Goal: Navigation & Orientation: Find specific page/section

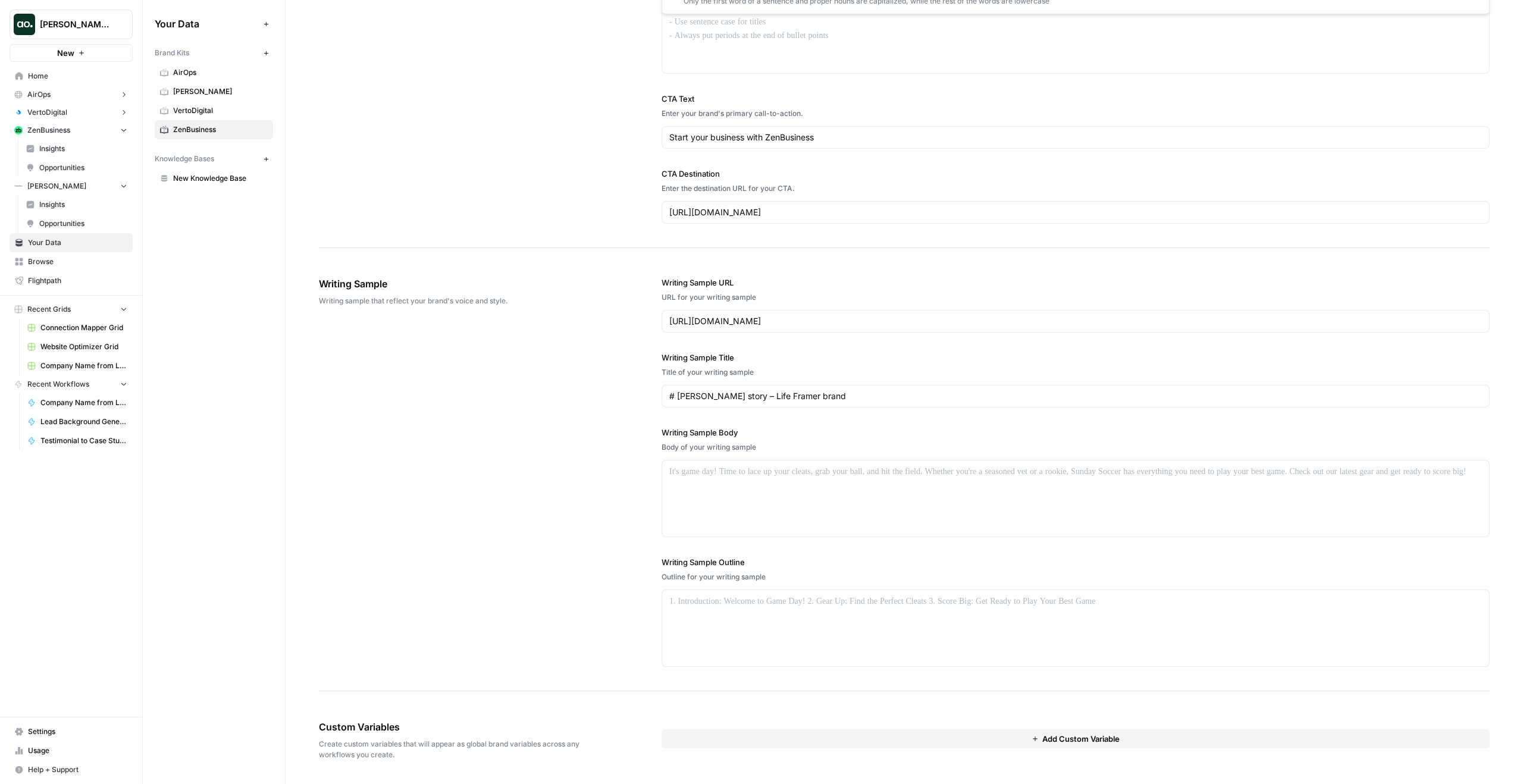
scroll to position [1056, 0]
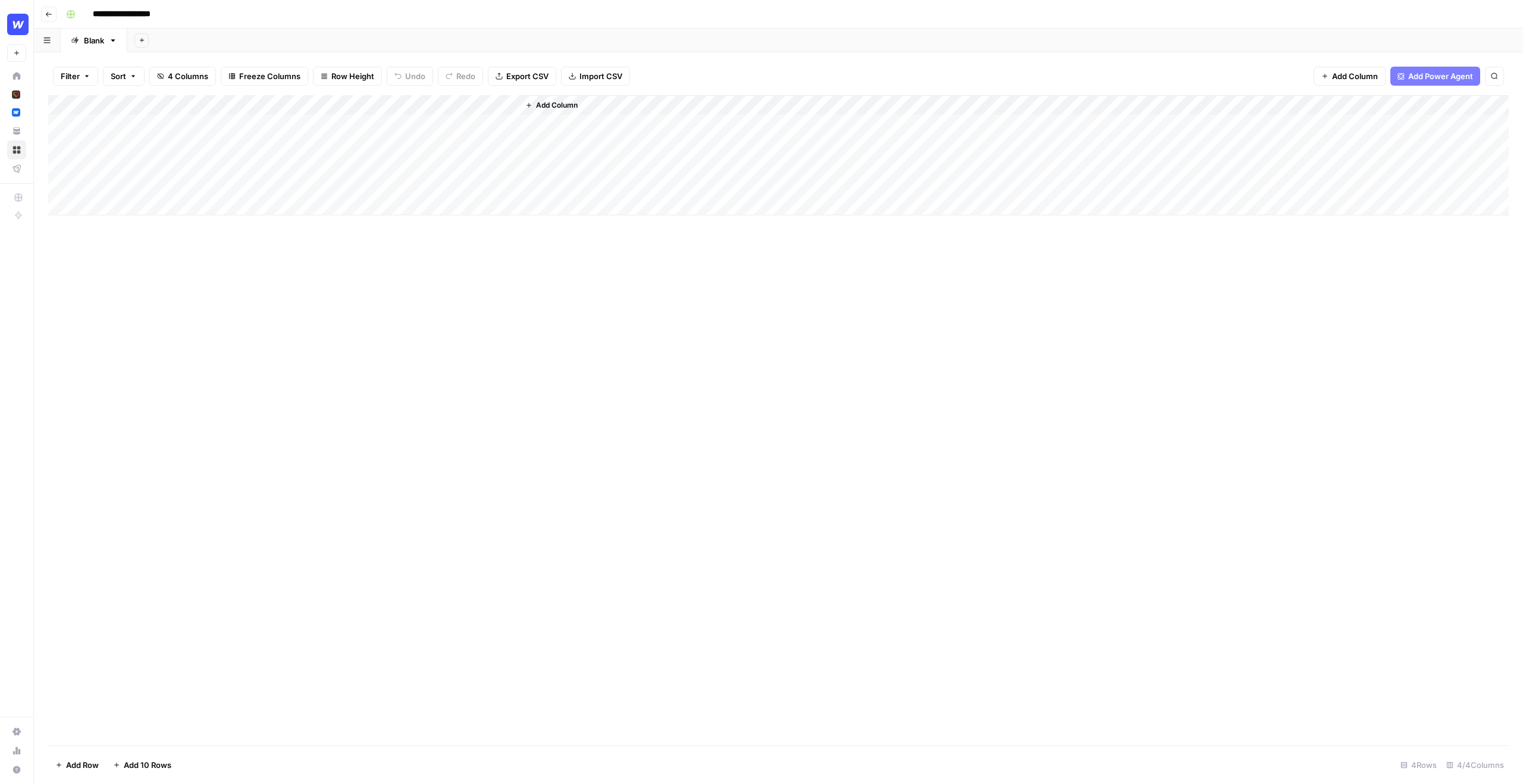
click at [47, 15] on icon "button" at bounding box center [49, 14] width 7 height 7
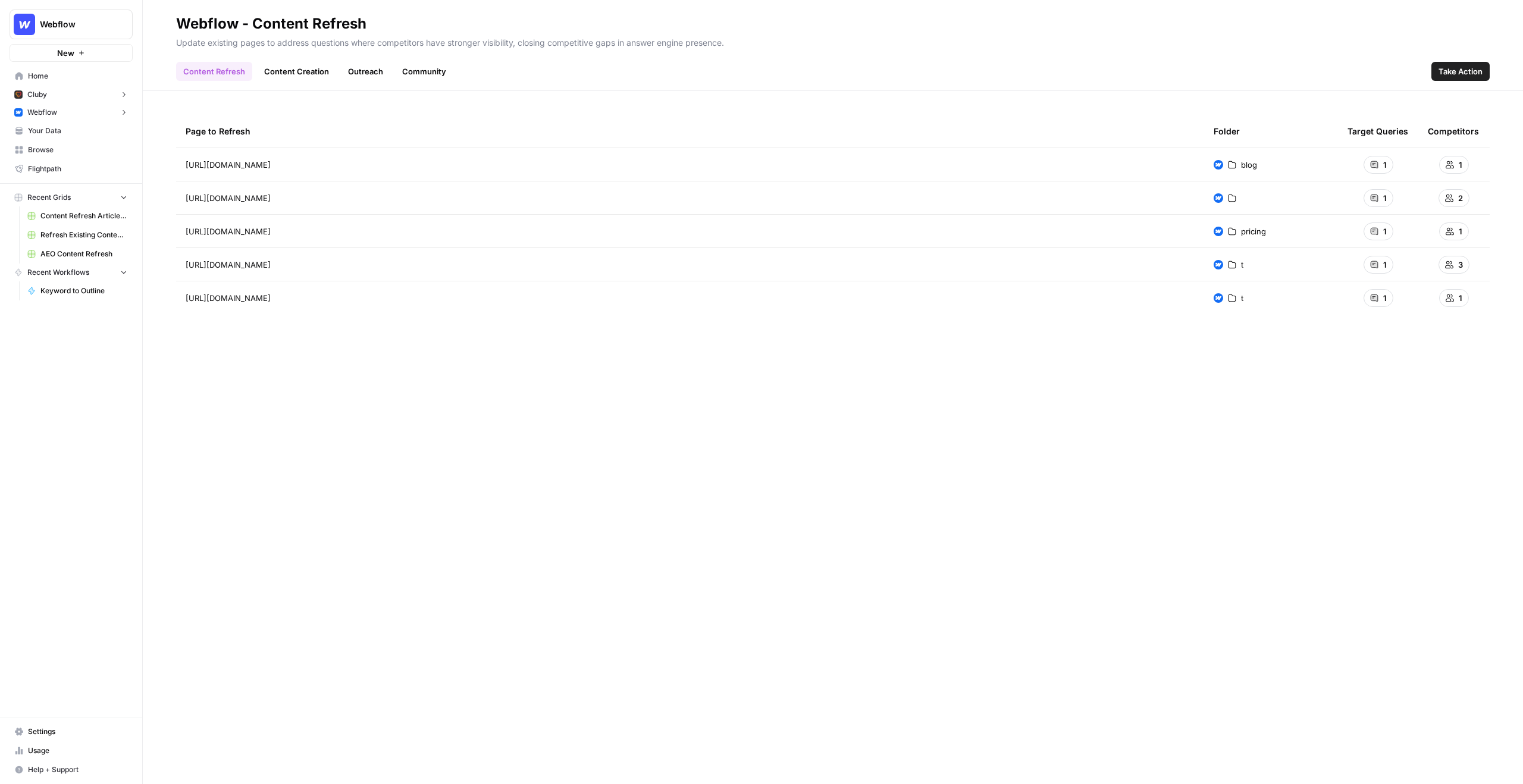
click at [276, 67] on link "Content Creation" at bounding box center [297, 71] width 79 height 19
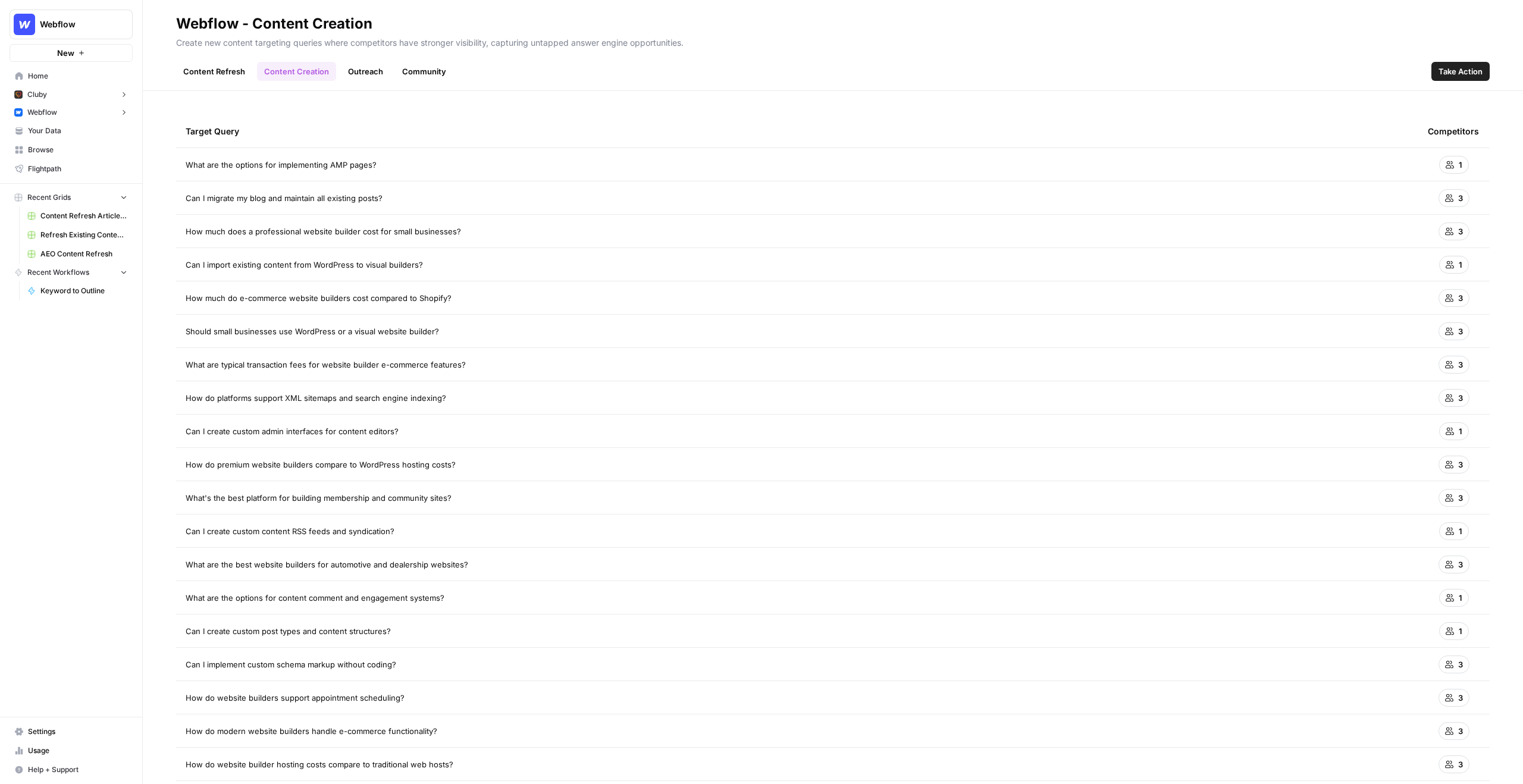
click at [222, 65] on link "Content Refresh" at bounding box center [214, 71] width 76 height 19
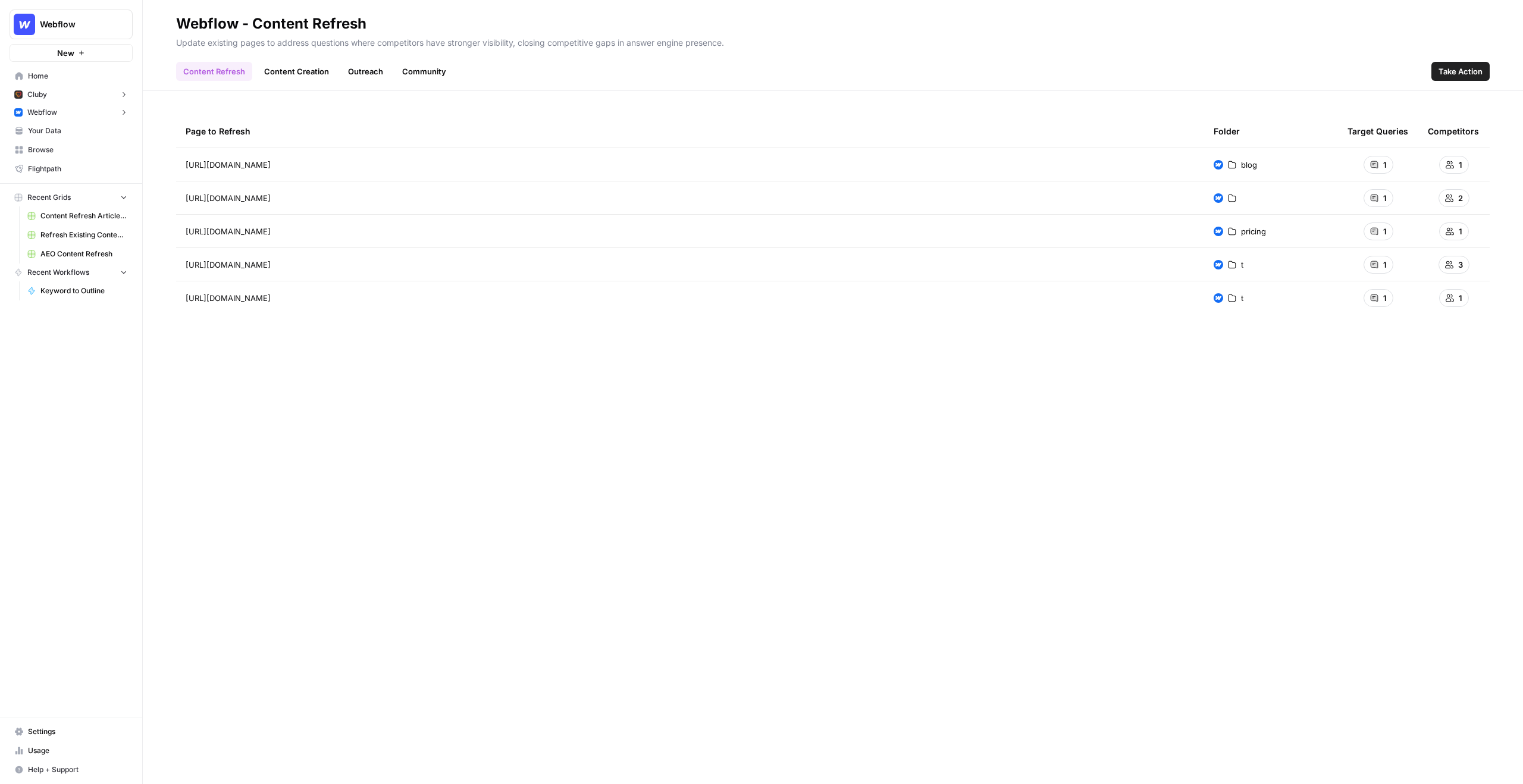
click at [119, 114] on button "Webflow" at bounding box center [71, 112] width 123 height 18
click at [99, 132] on span "Insights" at bounding box center [84, 130] width 88 height 11
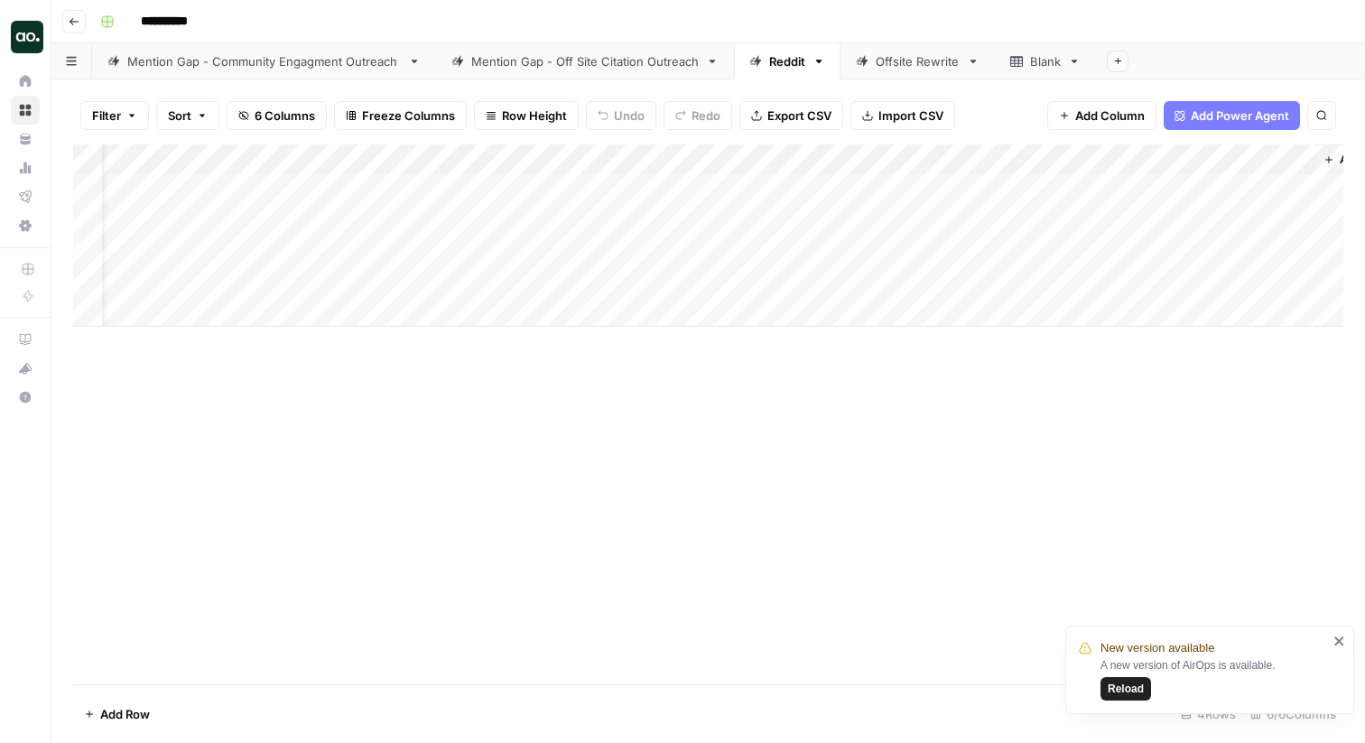
scroll to position [0, 112]
click at [637, 62] on div "Mention Gap - Off Site Citation Outreach" at bounding box center [585, 61] width 228 height 18
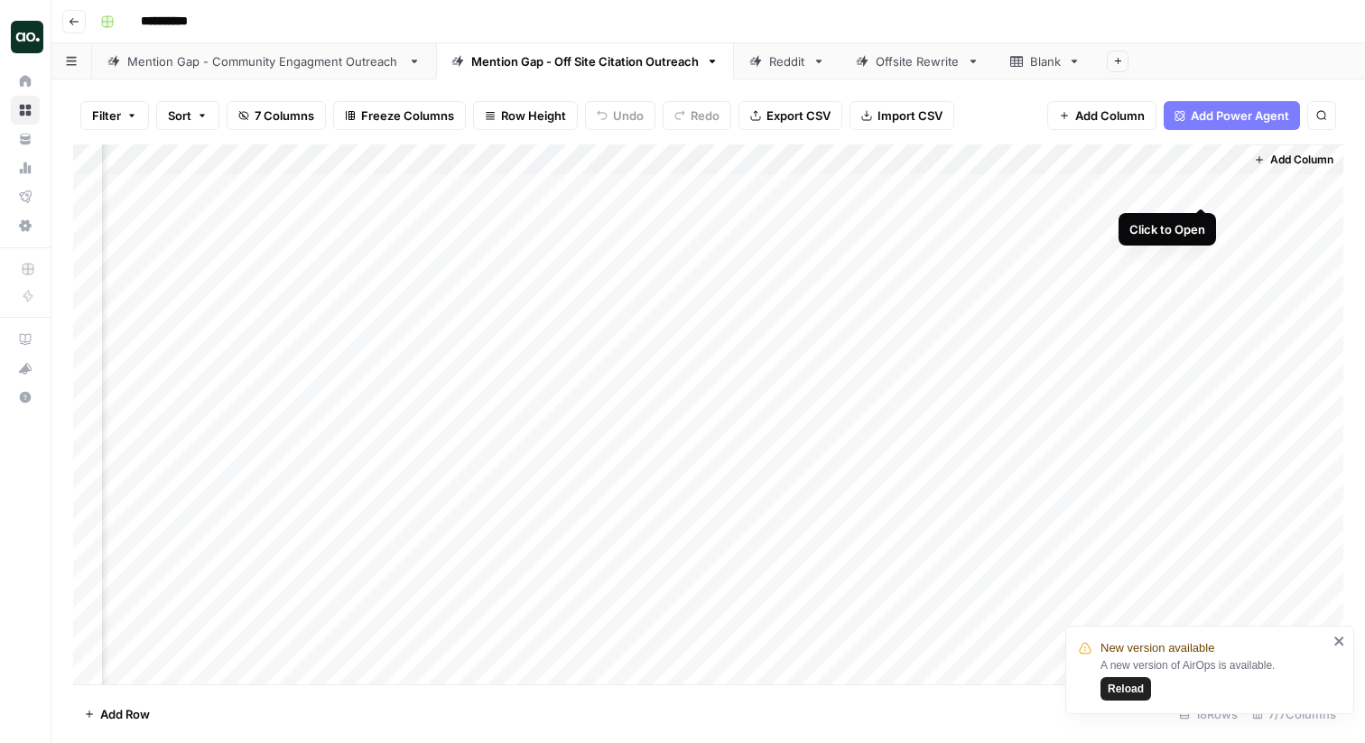
click at [1200, 185] on div "Add Column" at bounding box center [708, 414] width 1270 height 540
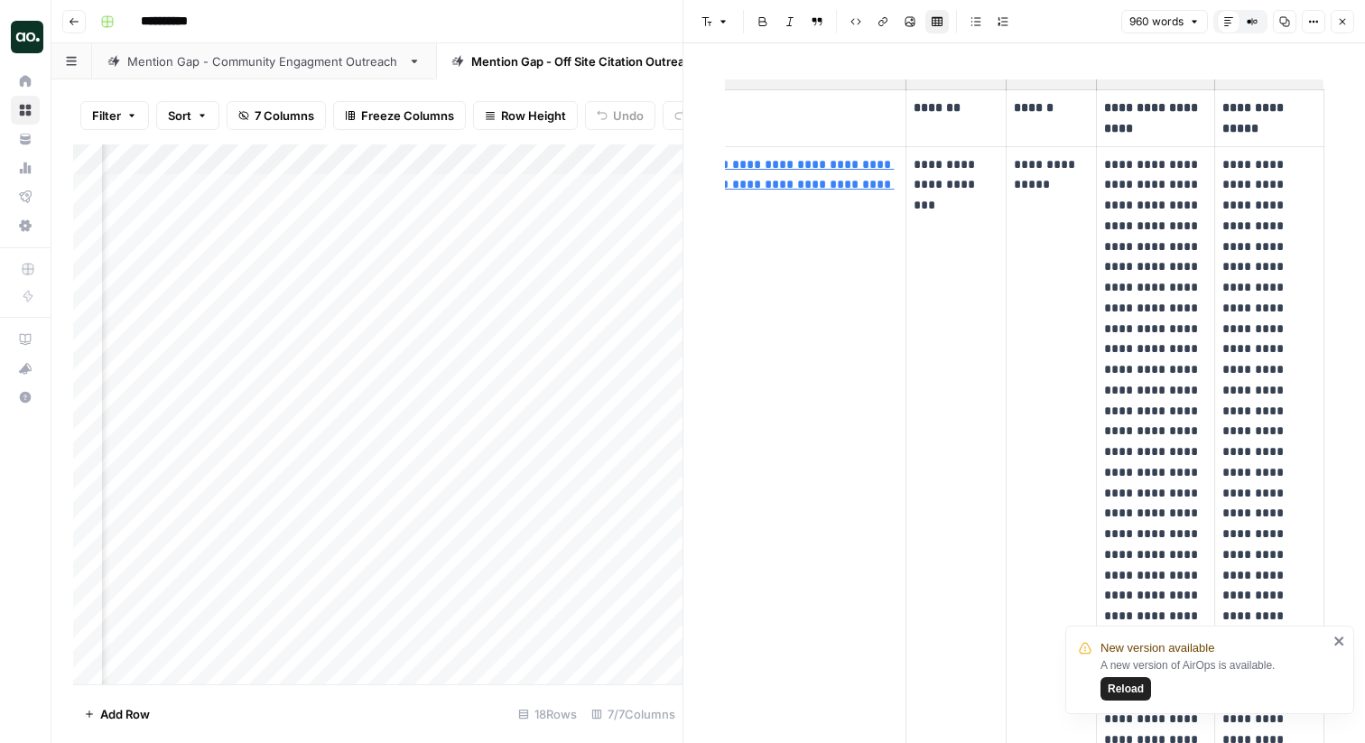
scroll to position [85, 0]
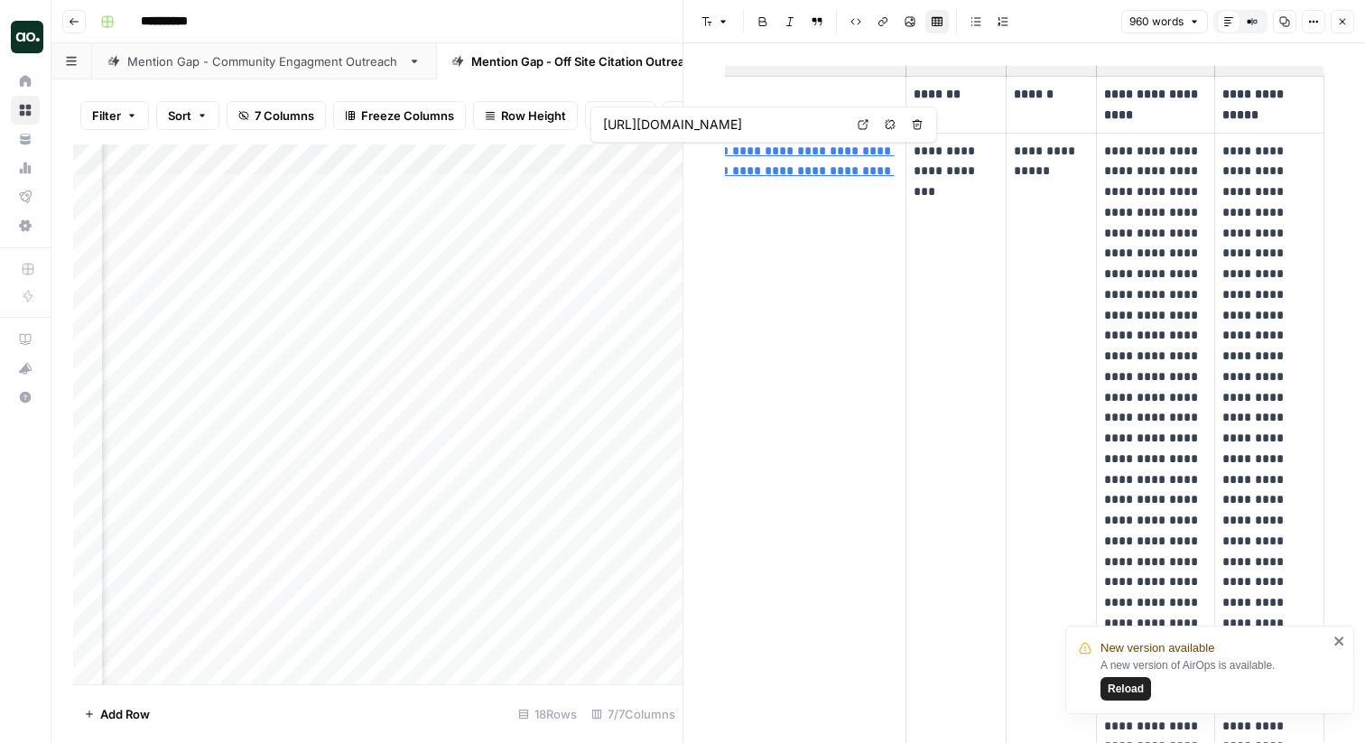
click at [547, 82] on div "Filter Sort 7 Columns Freeze Columns Row Height Undo Redo Export CSV Import CSV…" at bounding box center [366, 411] width 631 height 664
click at [1341, 25] on icon "button" at bounding box center [1342, 21] width 11 height 11
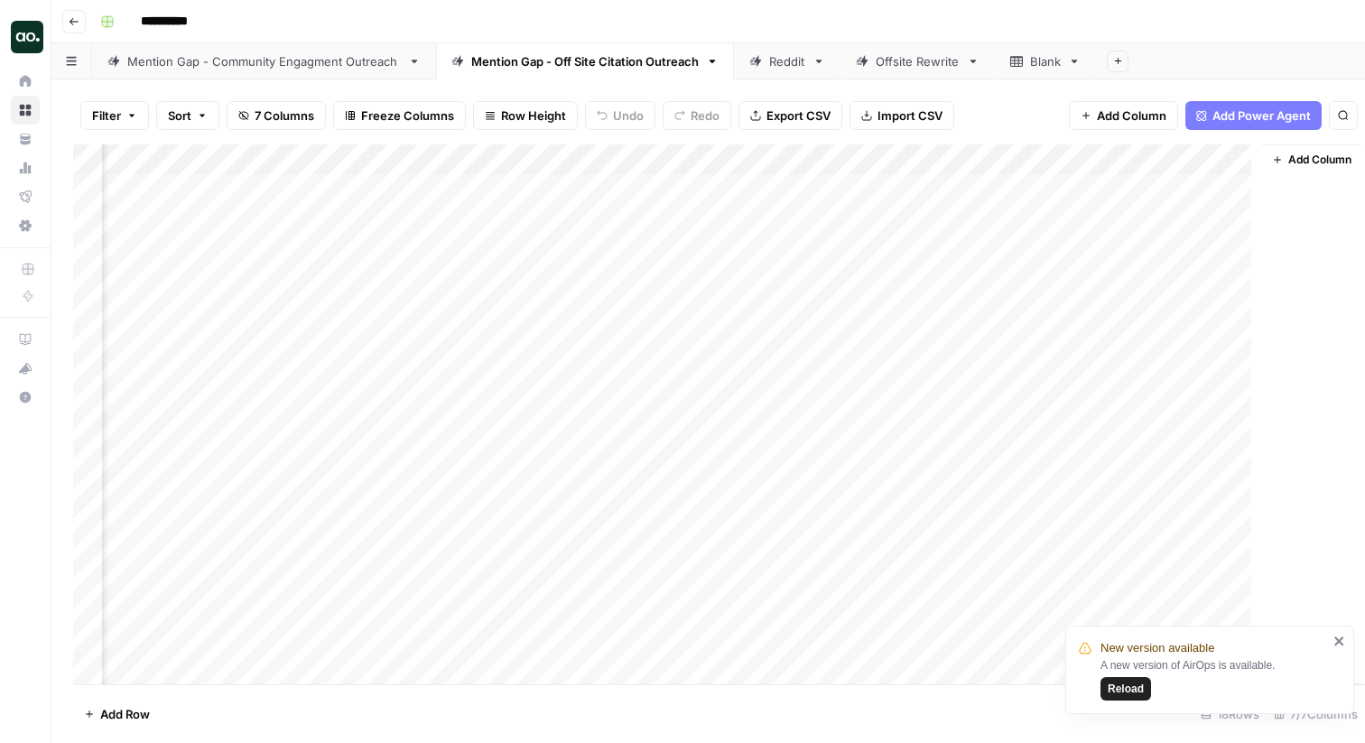
scroll to position [0, 281]
click at [767, 68] on div "Reddit" at bounding box center [777, 61] width 56 height 18
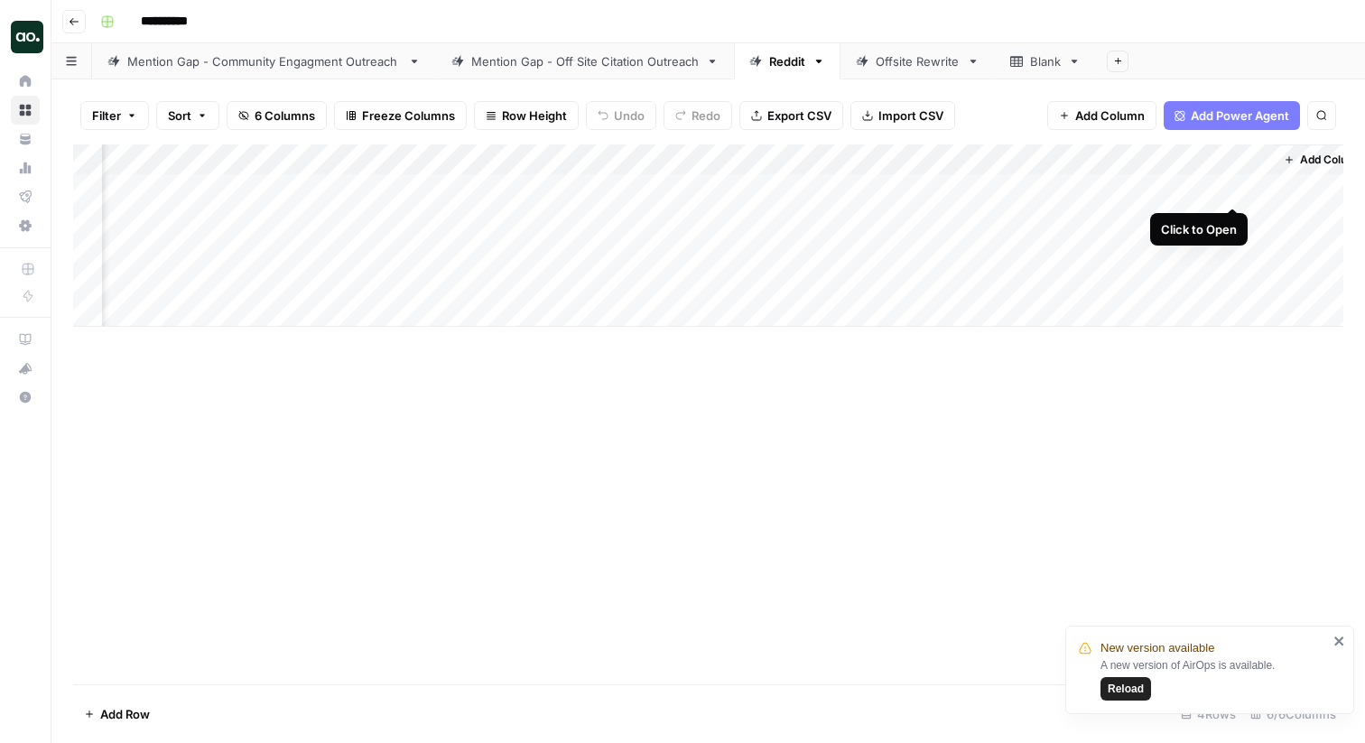
click at [1232, 187] on div "Add Column" at bounding box center [708, 235] width 1270 height 182
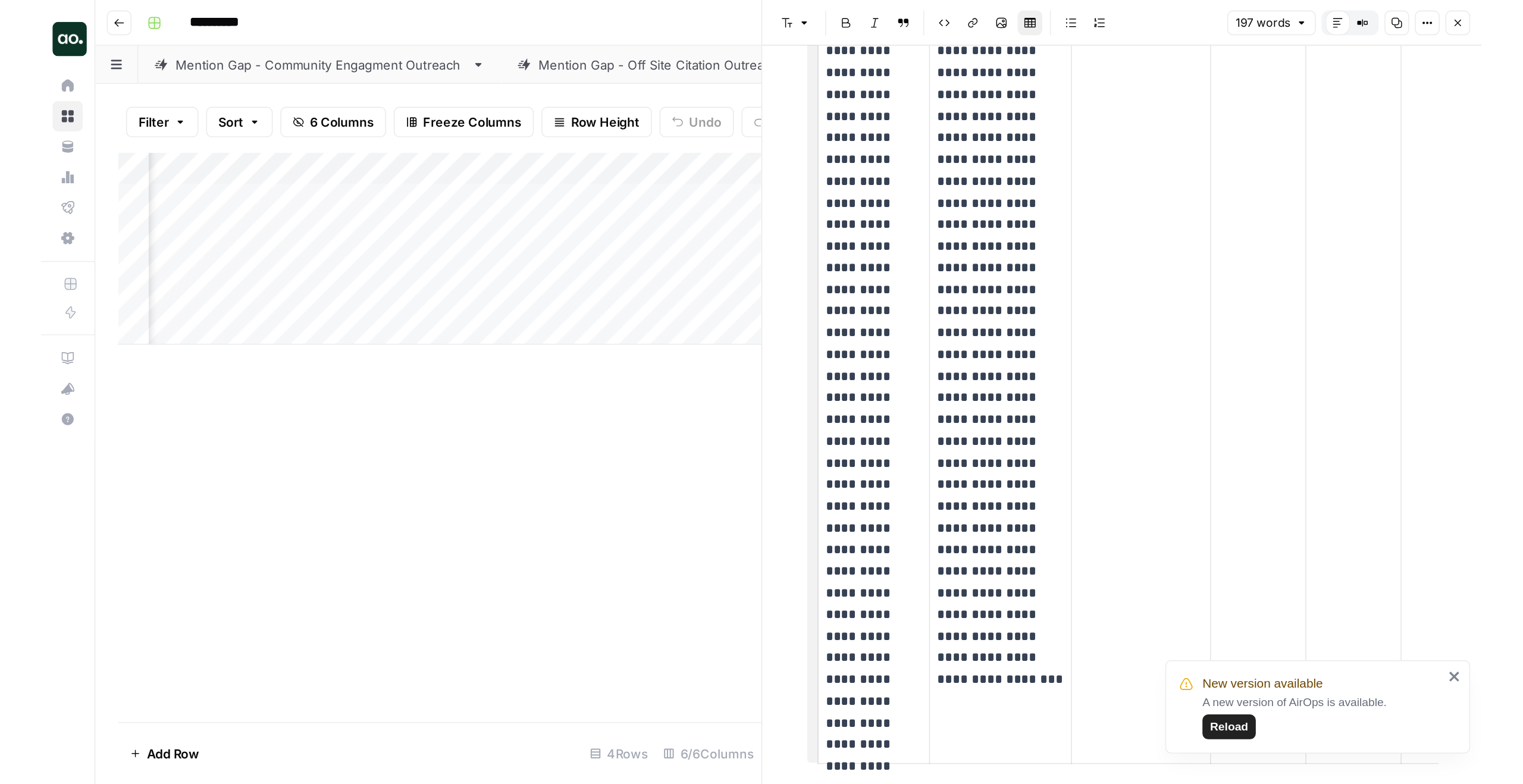
scroll to position [279, 0]
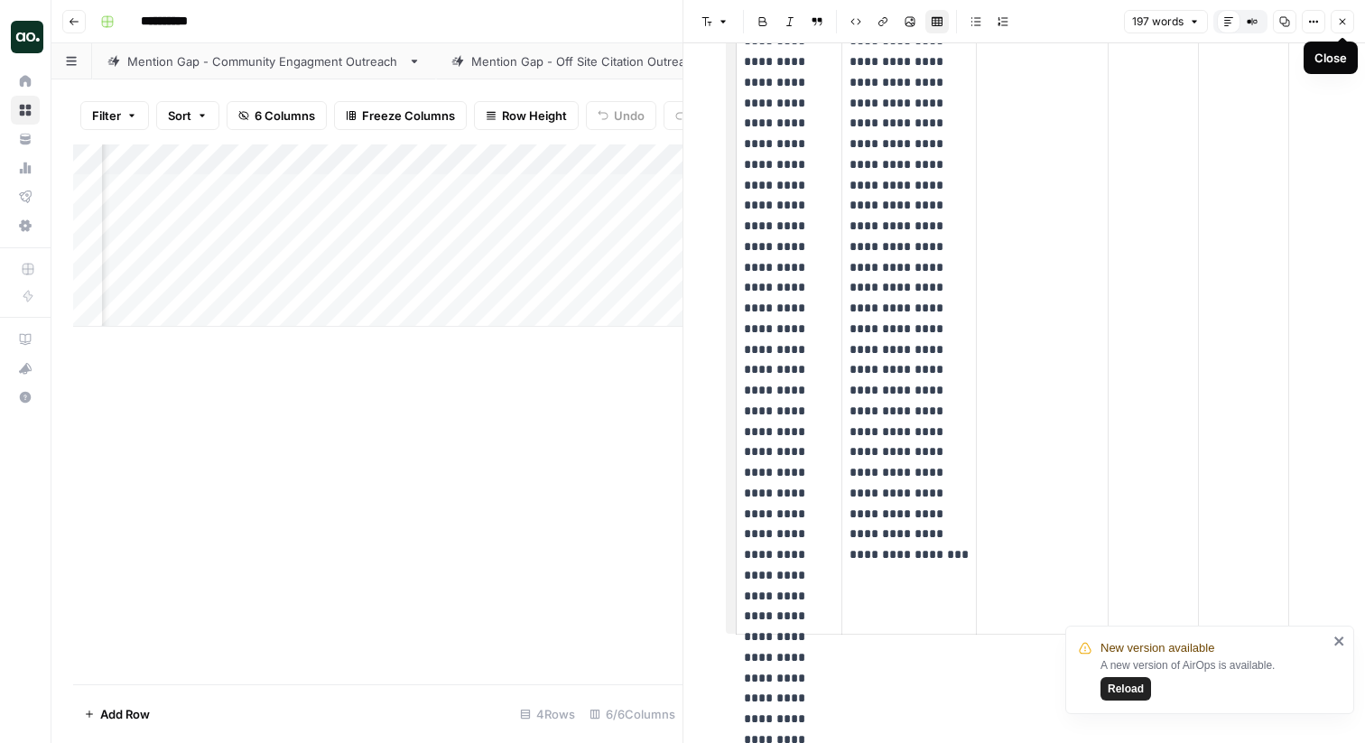
click at [1343, 19] on icon "button" at bounding box center [1342, 21] width 11 height 11
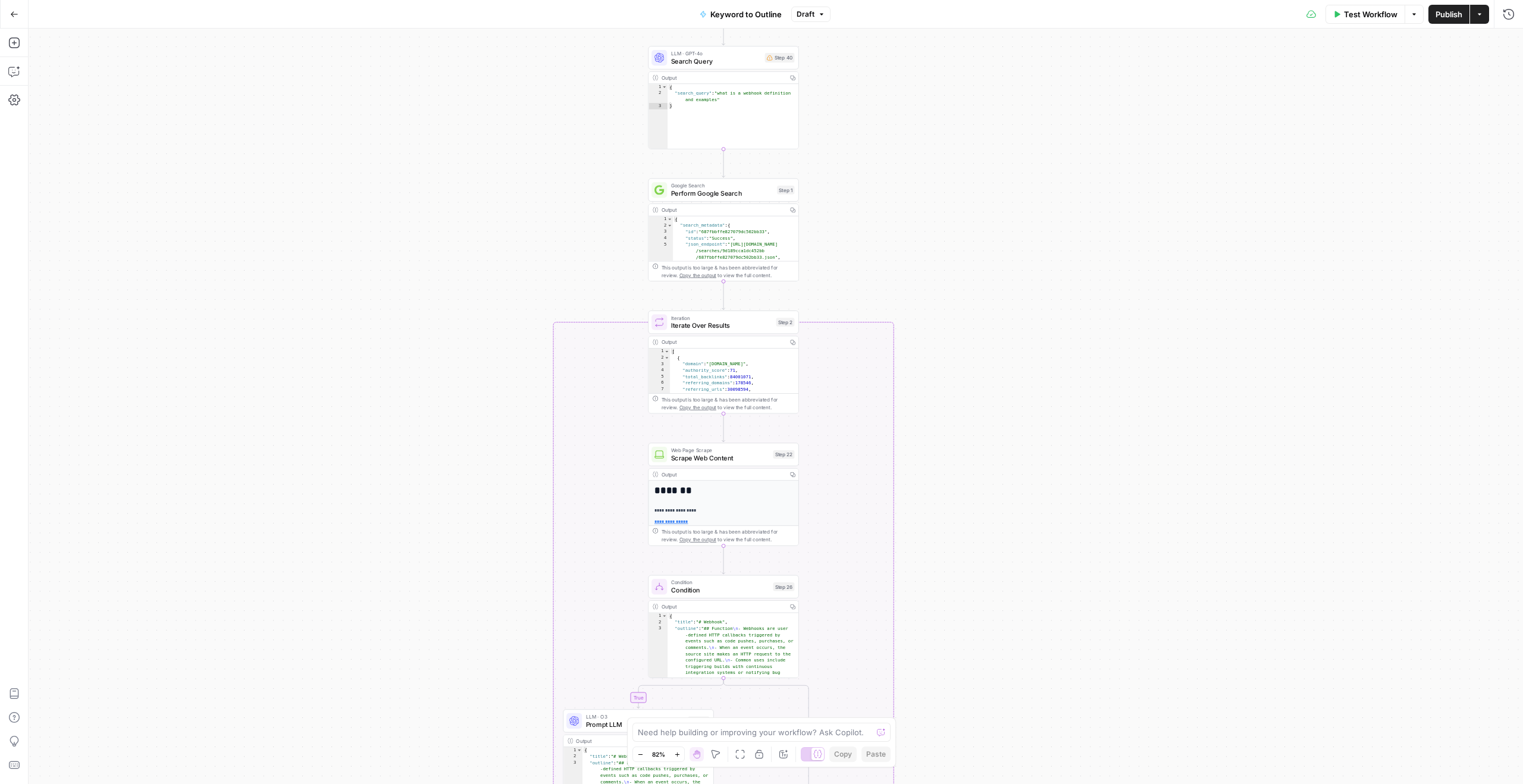
drag, startPoint x: 921, startPoint y: 162, endPoint x: 1030, endPoint y: 100, distance: 125.4
click at [1026, 100] on div "true false Workflow Set Inputs Inputs LLM · GPT-4o Search Query Step 40 Output …" at bounding box center [776, 406] width 1495 height 756
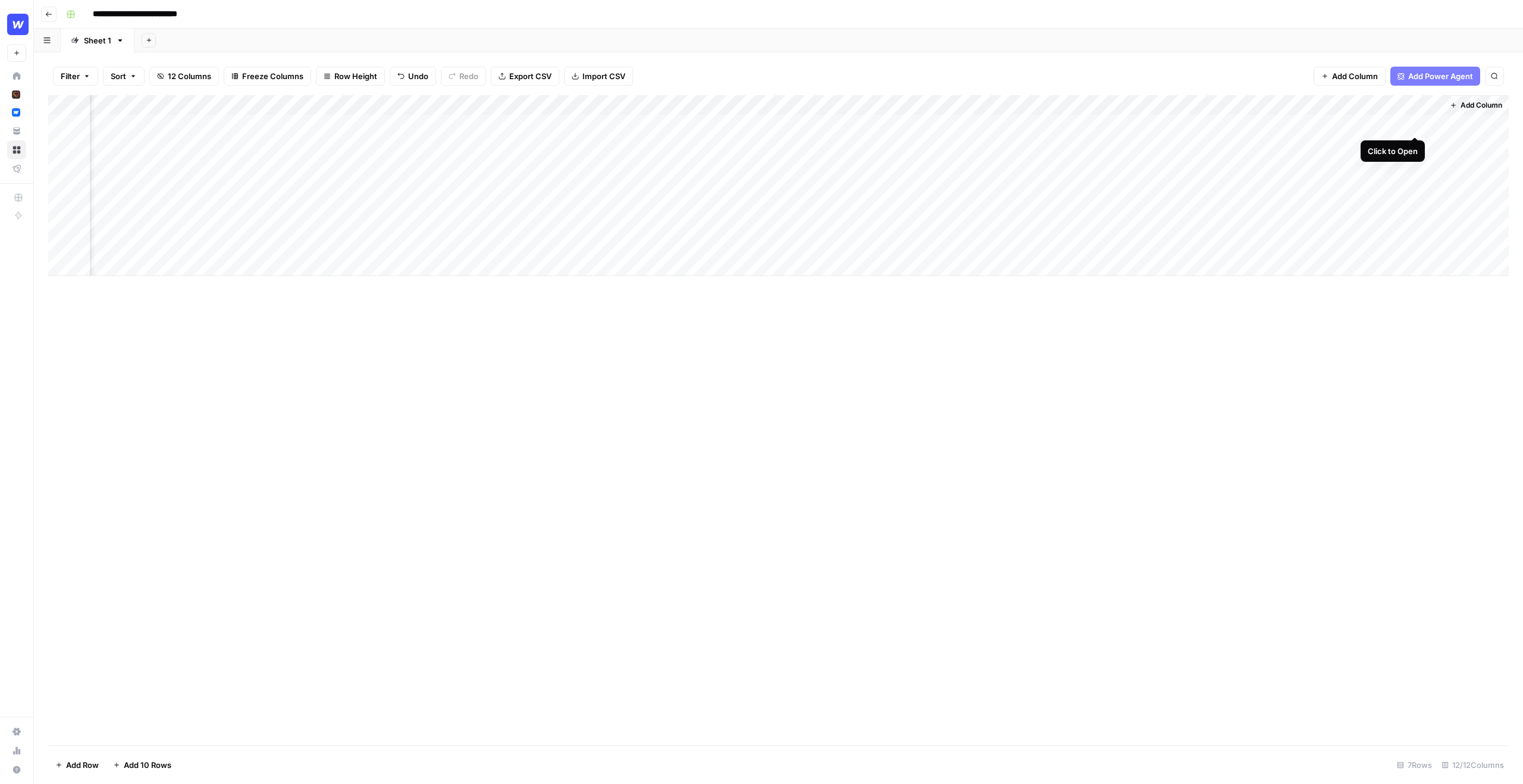
click at [1417, 124] on div "Add Column" at bounding box center [778, 185] width 1460 height 181
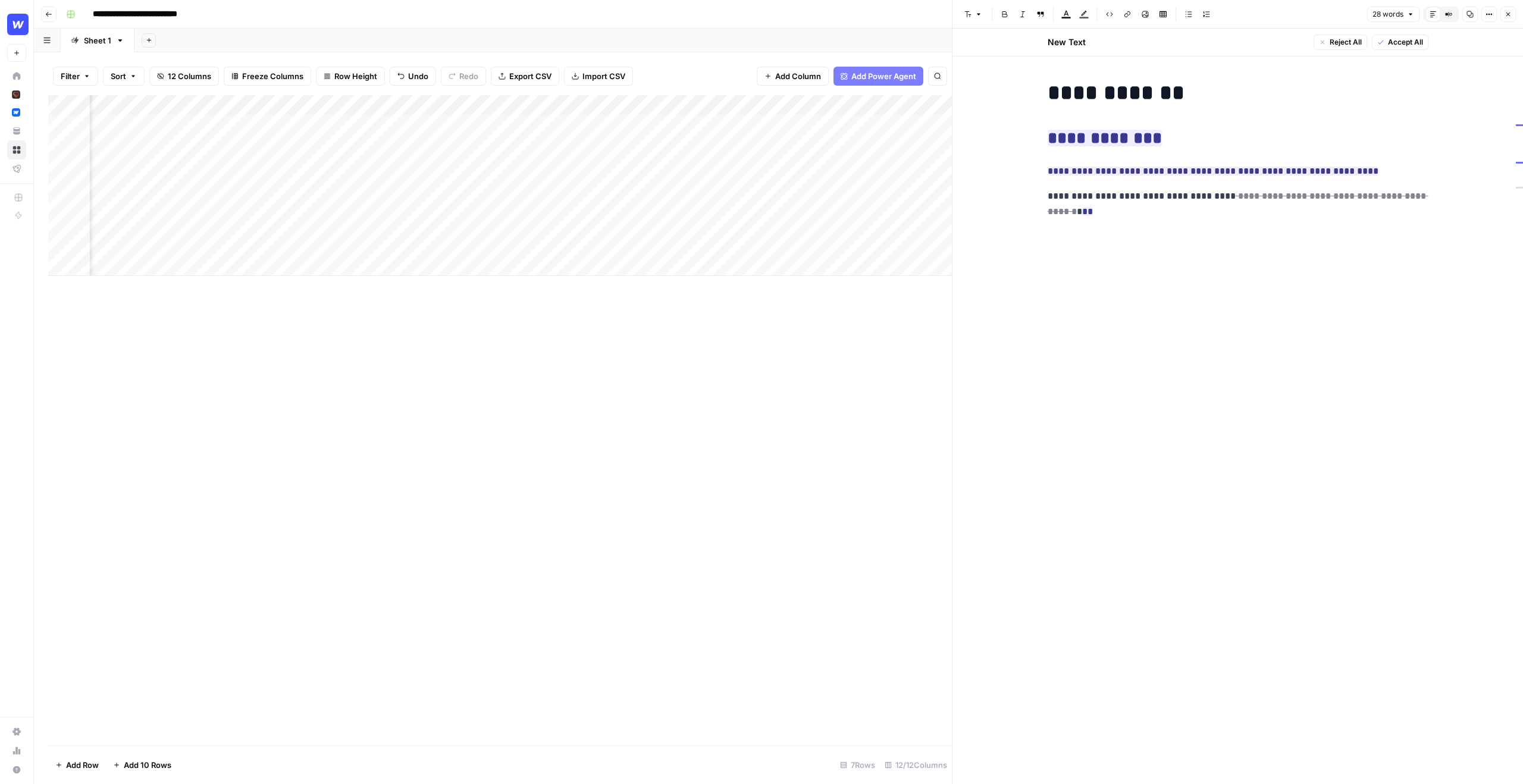
click at [1514, 14] on button "Close" at bounding box center [1508, 14] width 15 height 15
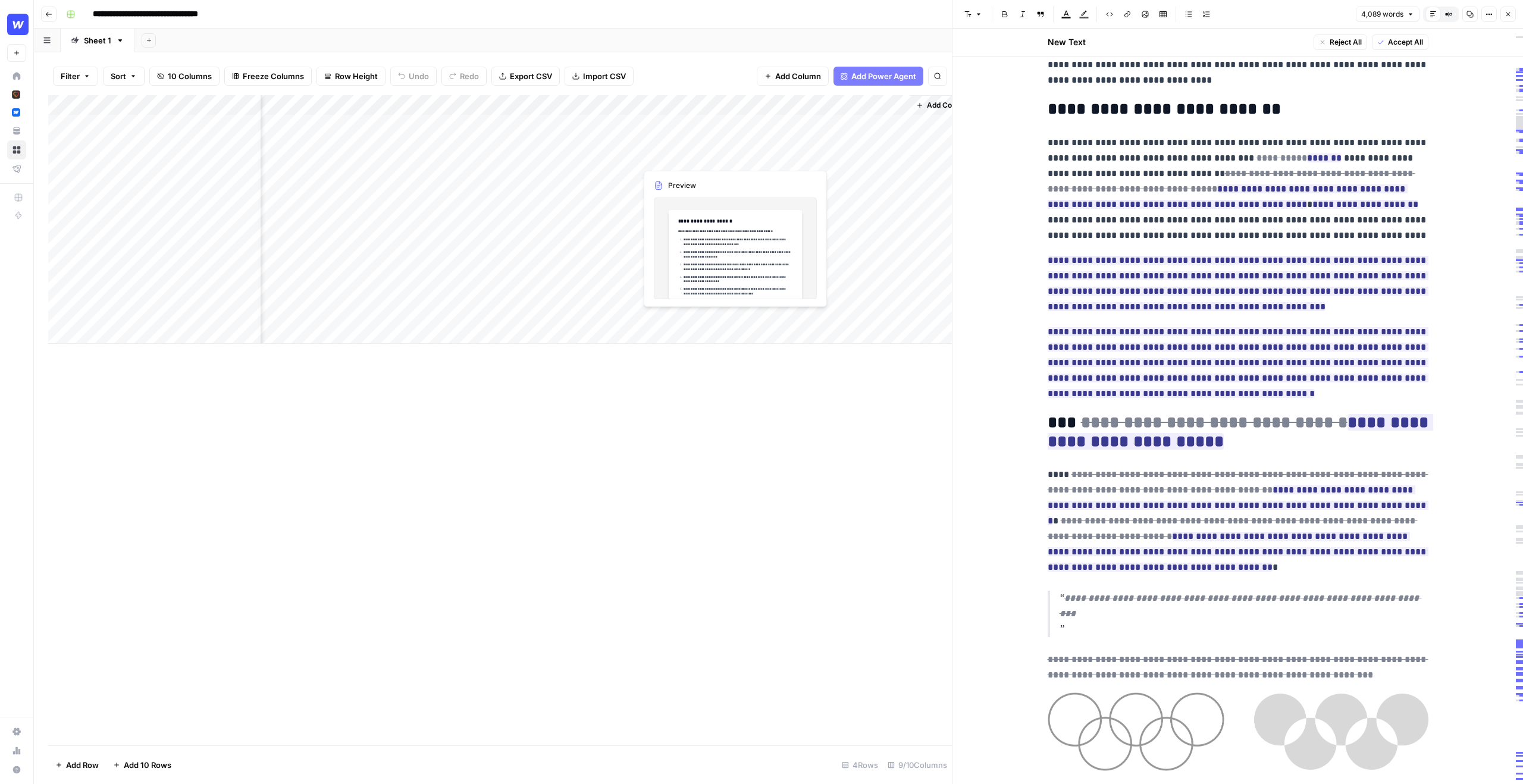
scroll to position [0, 629]
